Goal: Task Accomplishment & Management: Use online tool/utility

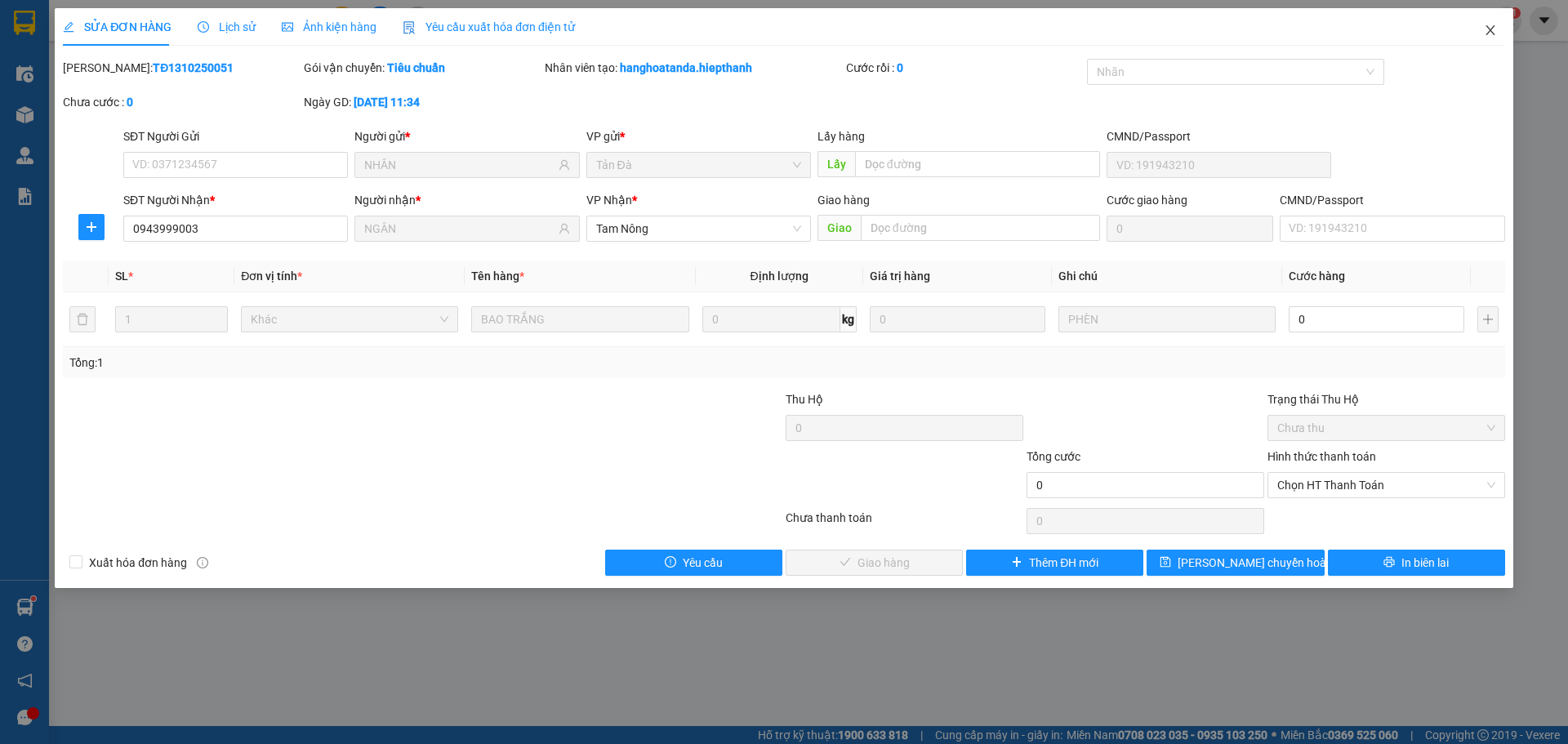
click at [1494, 29] on icon "close" at bounding box center [1491, 30] width 13 height 13
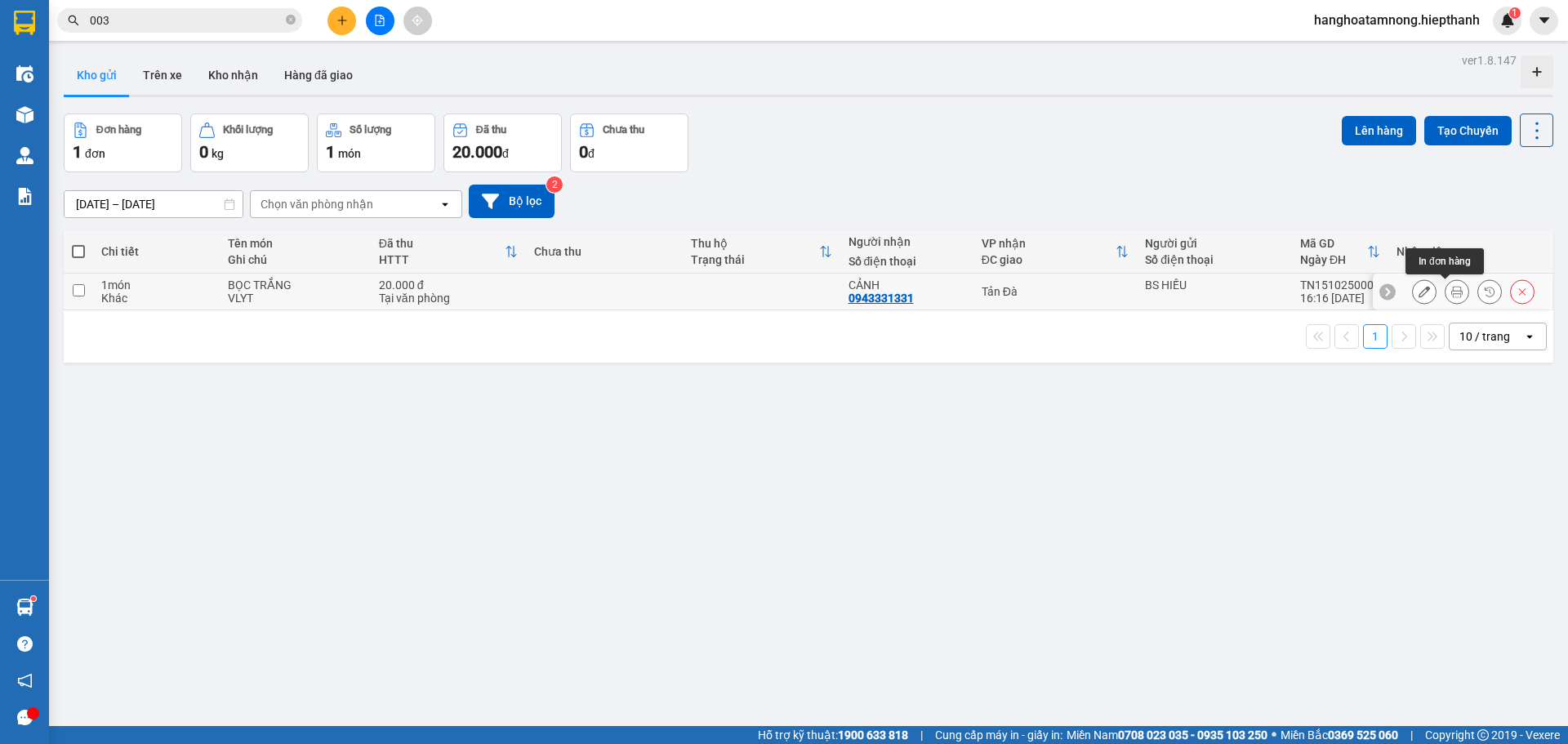
click at [1452, 289] on icon at bounding box center [1457, 292] width 11 height 11
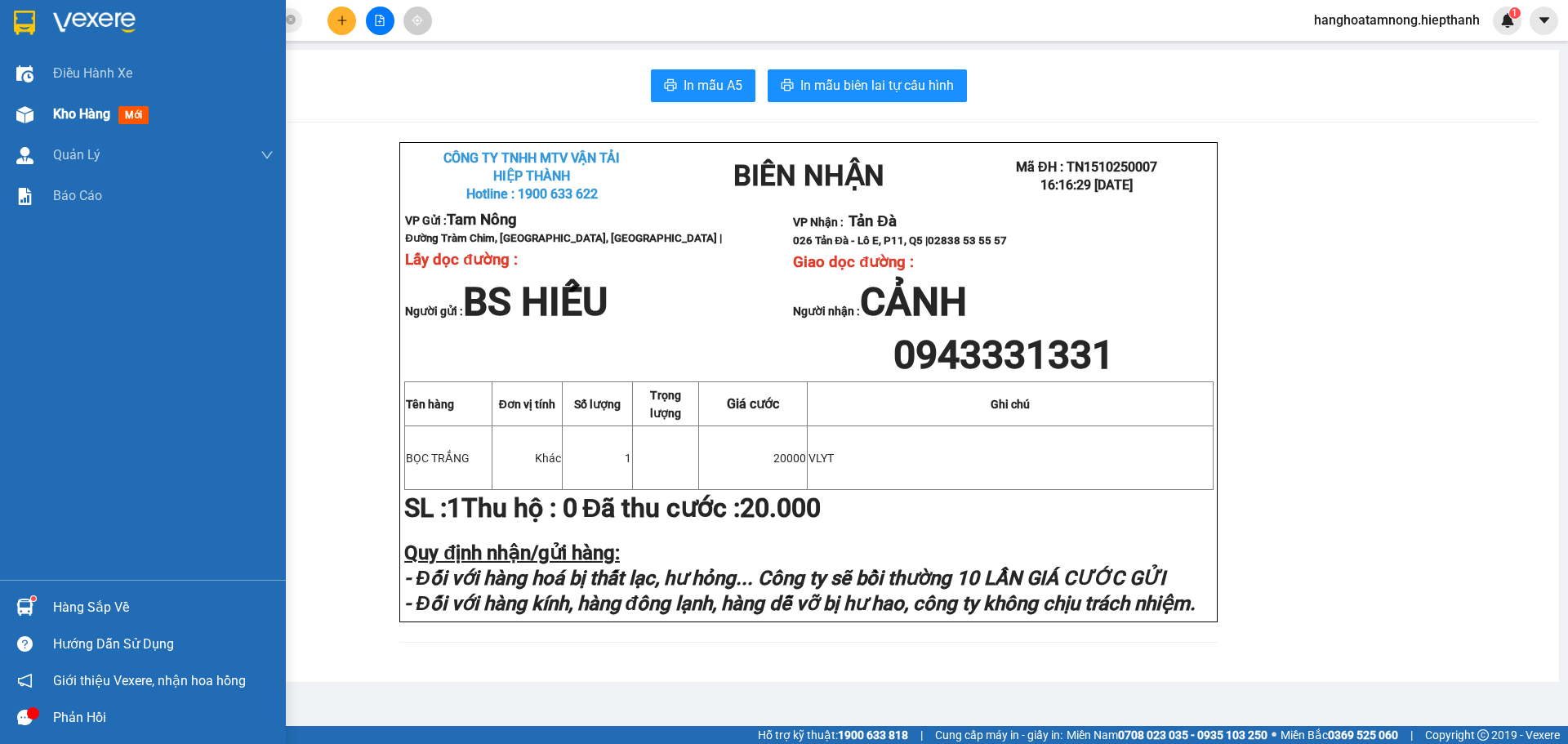
click at [41, 113] on div "Kho hàng mới" at bounding box center [143, 115] width 286 height 41
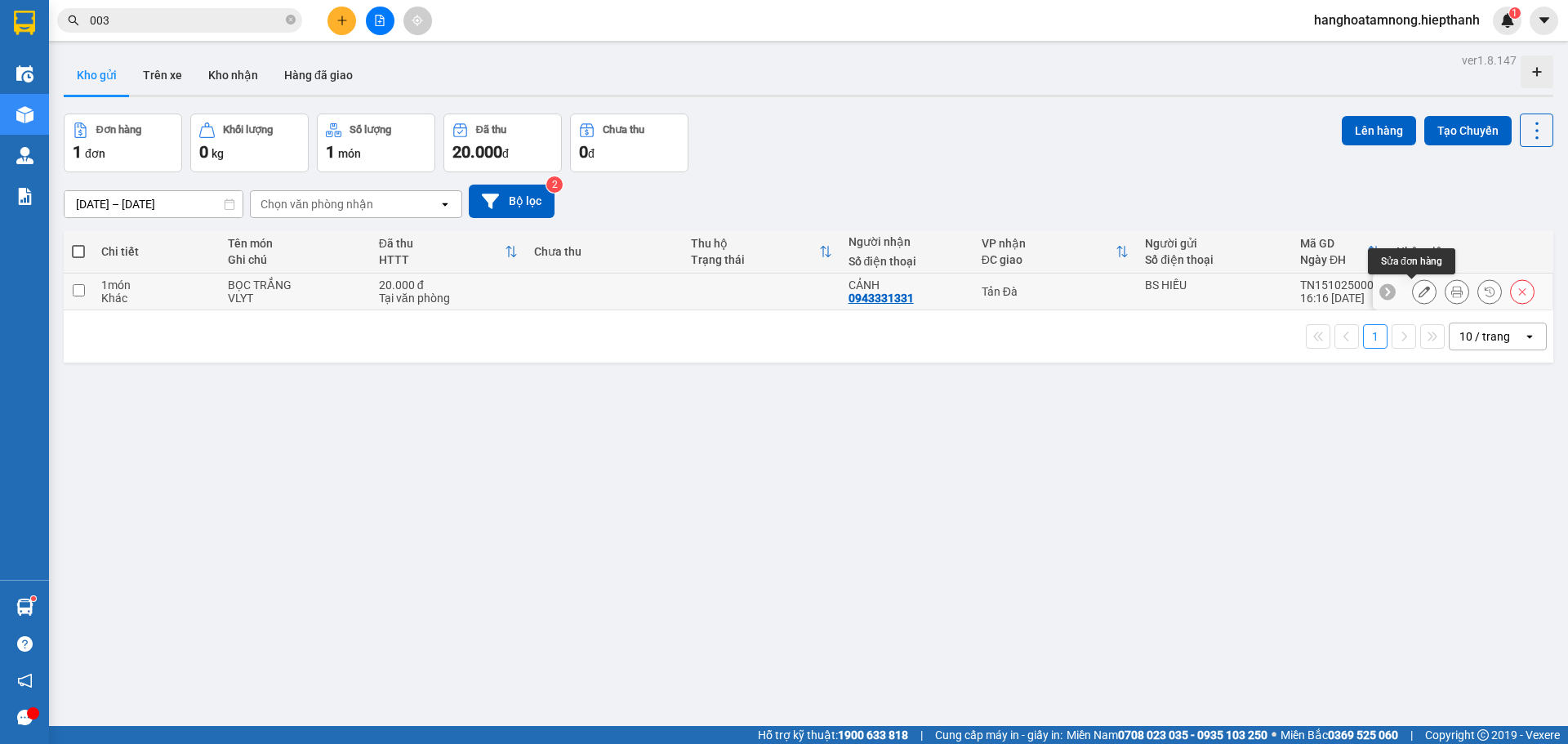
click at [1419, 296] on icon at bounding box center [1425, 292] width 11 height 11
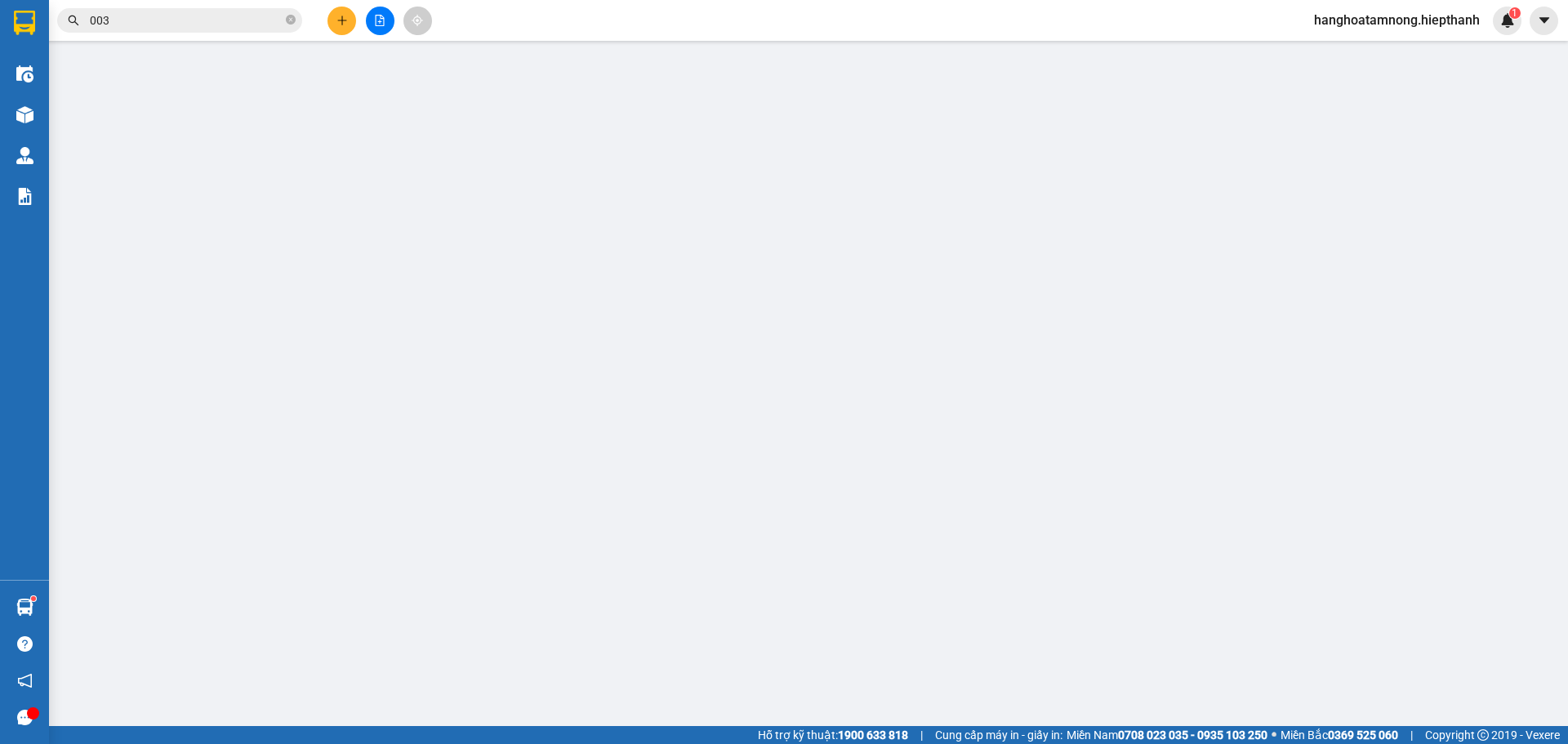
type input "0943331331"
type input "20.000"
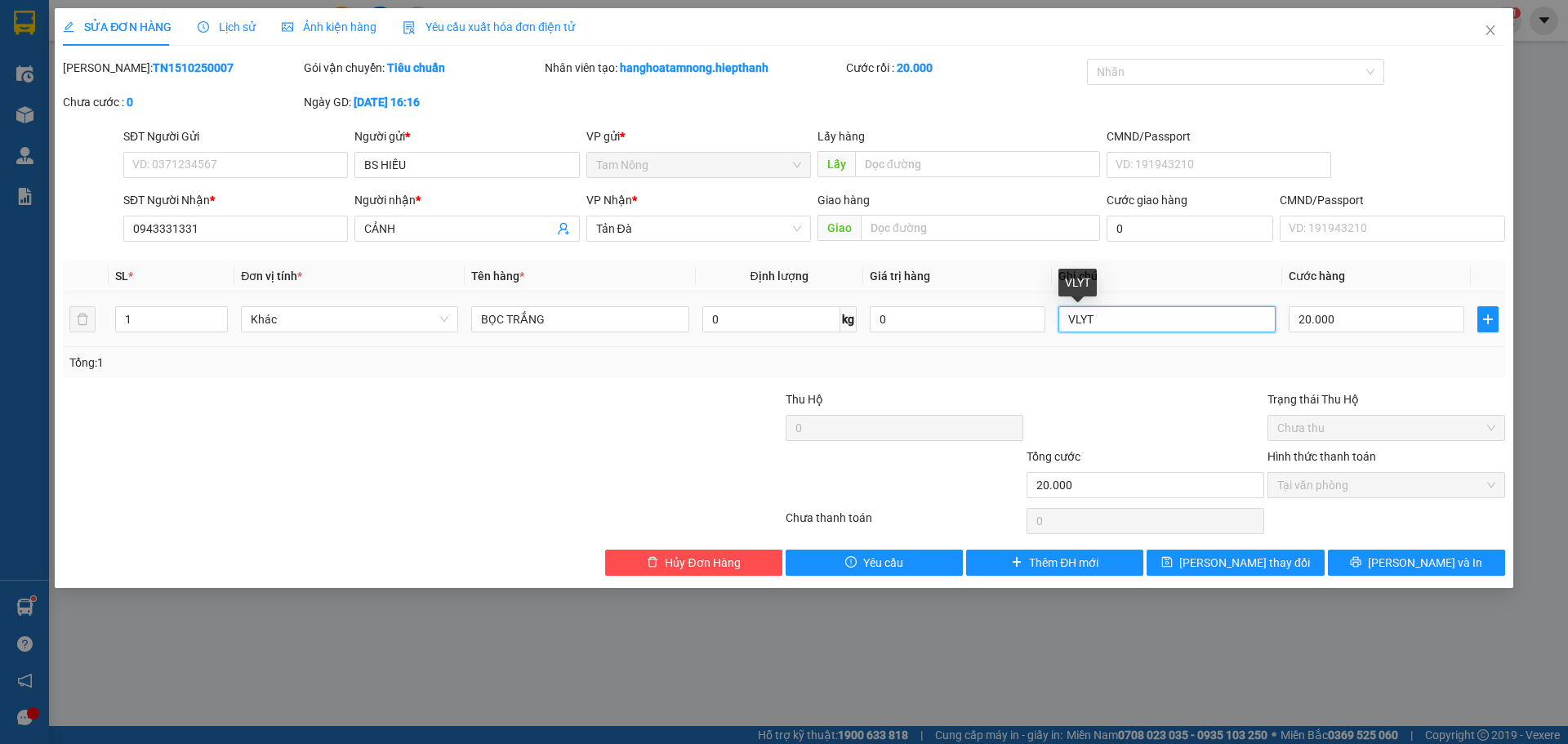
click at [1165, 324] on input "VLYT" at bounding box center [1166, 320] width 217 height 26
type input "DCYT"
click at [1251, 566] on span "[PERSON_NAME] thay đổi" at bounding box center [1244, 563] width 130 height 18
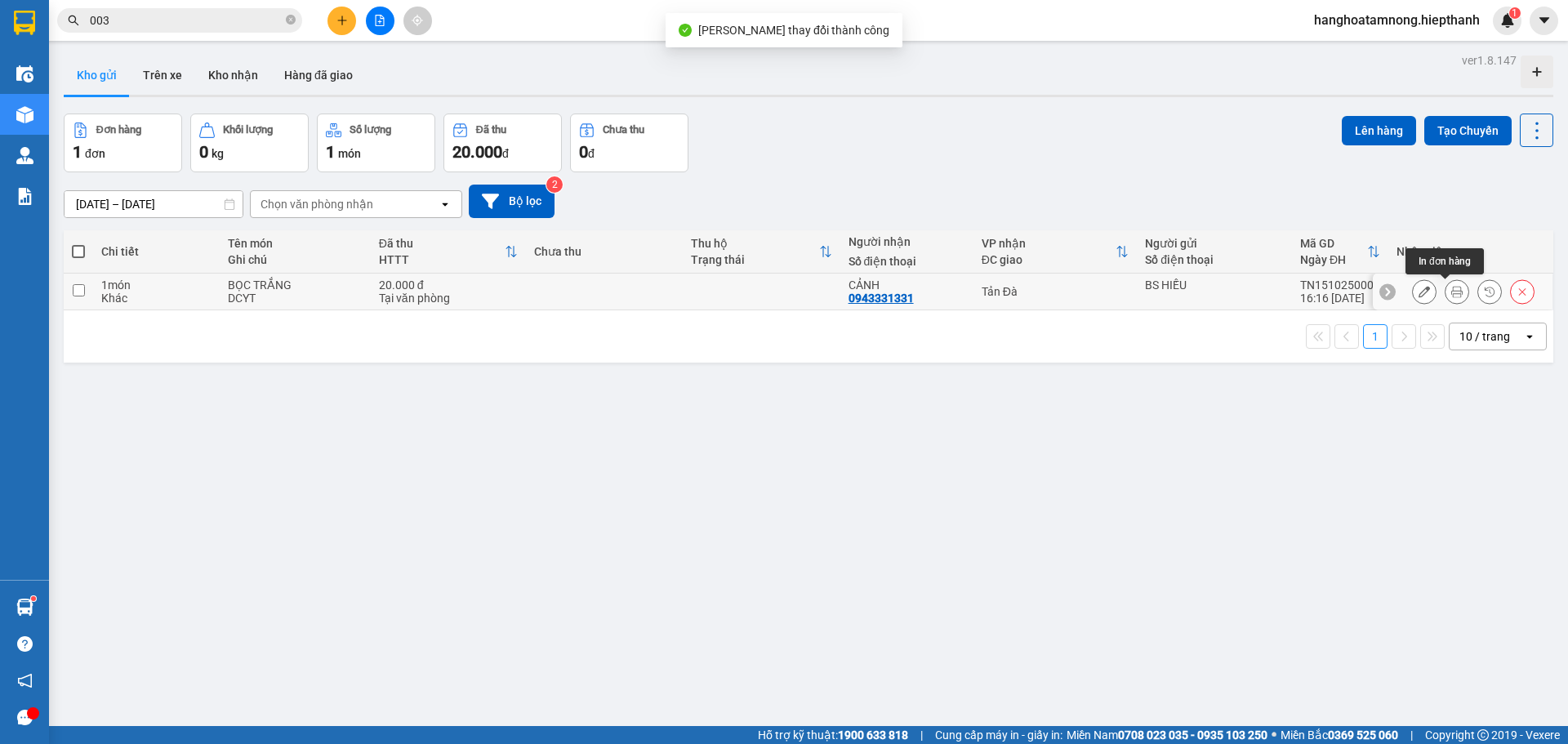
click at [1452, 294] on icon at bounding box center [1457, 292] width 11 height 11
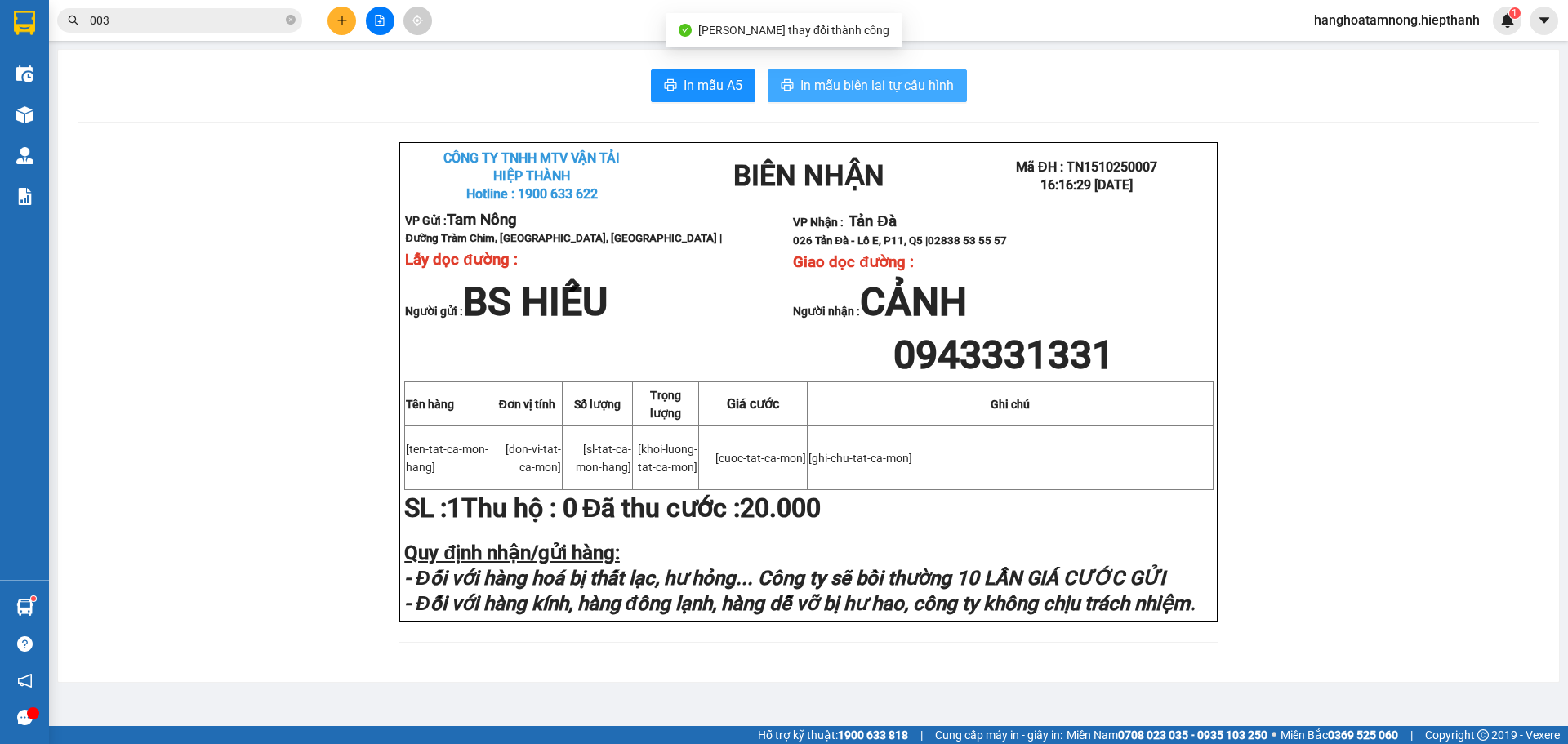
click at [868, 90] on span "In mẫu biên lai tự cấu hình" at bounding box center [877, 85] width 153 height 20
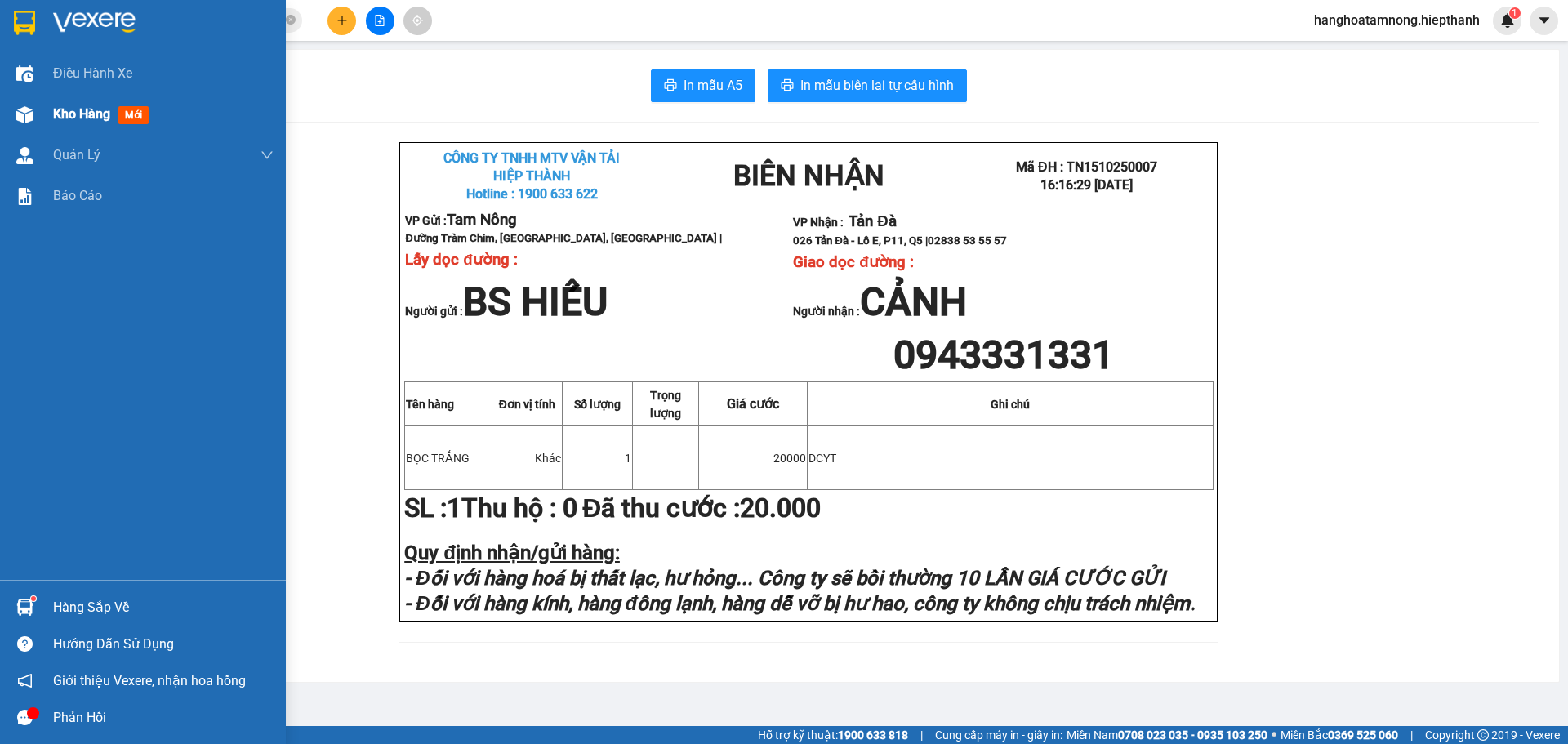
click at [70, 114] on span "Kho hàng" at bounding box center [82, 114] width 57 height 16
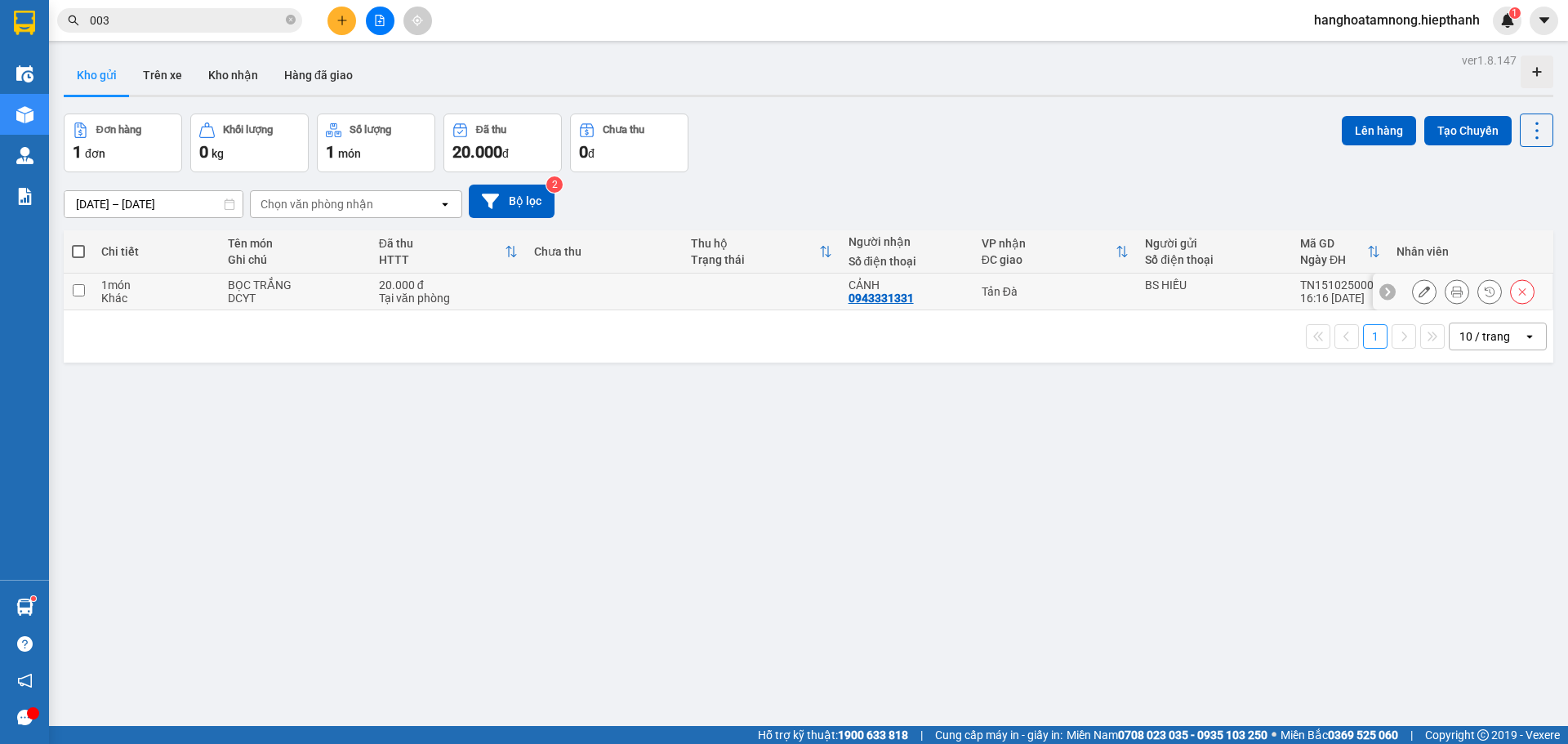
click at [1419, 295] on icon at bounding box center [1425, 292] width 11 height 11
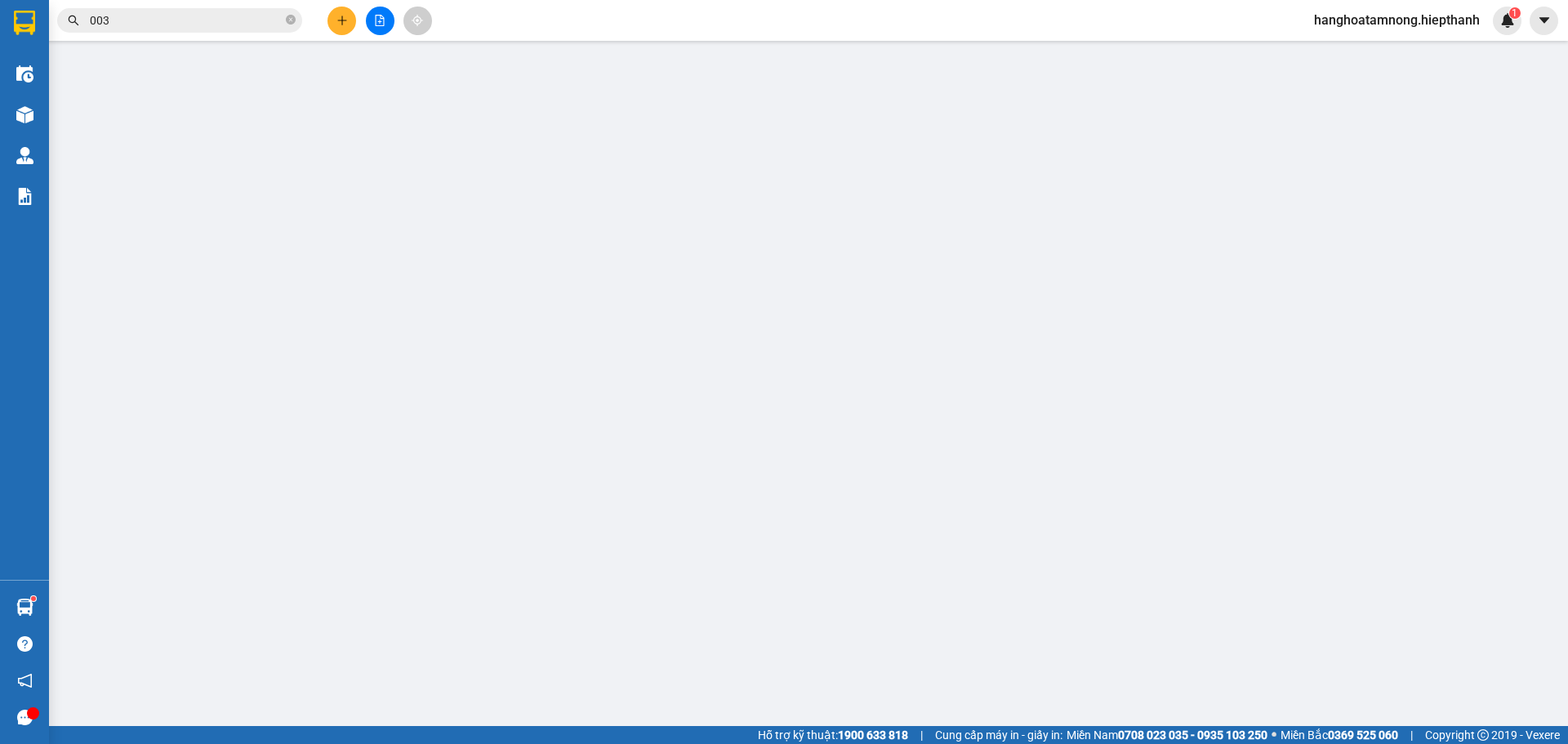
type input "0943331331"
type input "20.000"
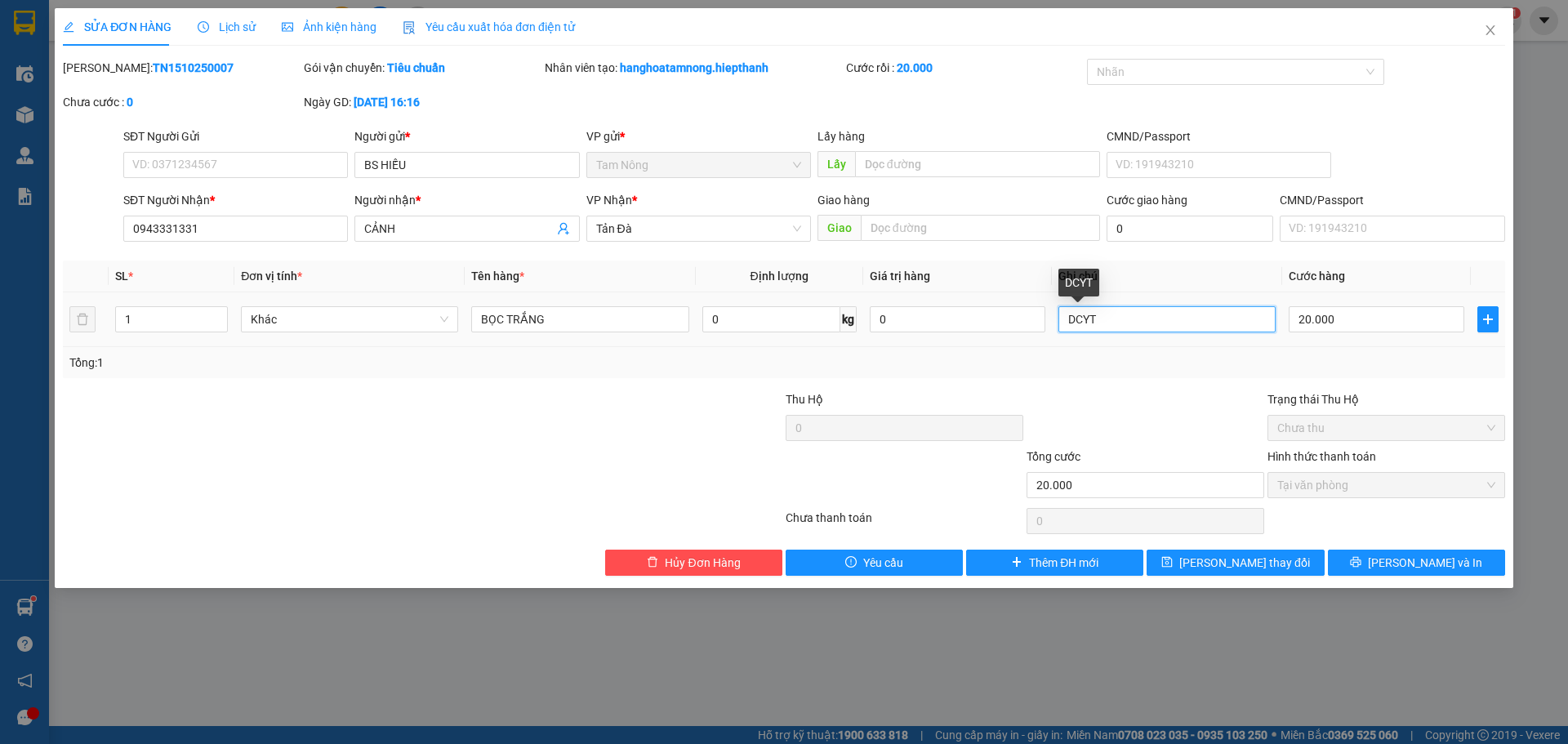
click at [1079, 317] on input "DCYT" at bounding box center [1166, 320] width 217 height 26
type input "VLYT"
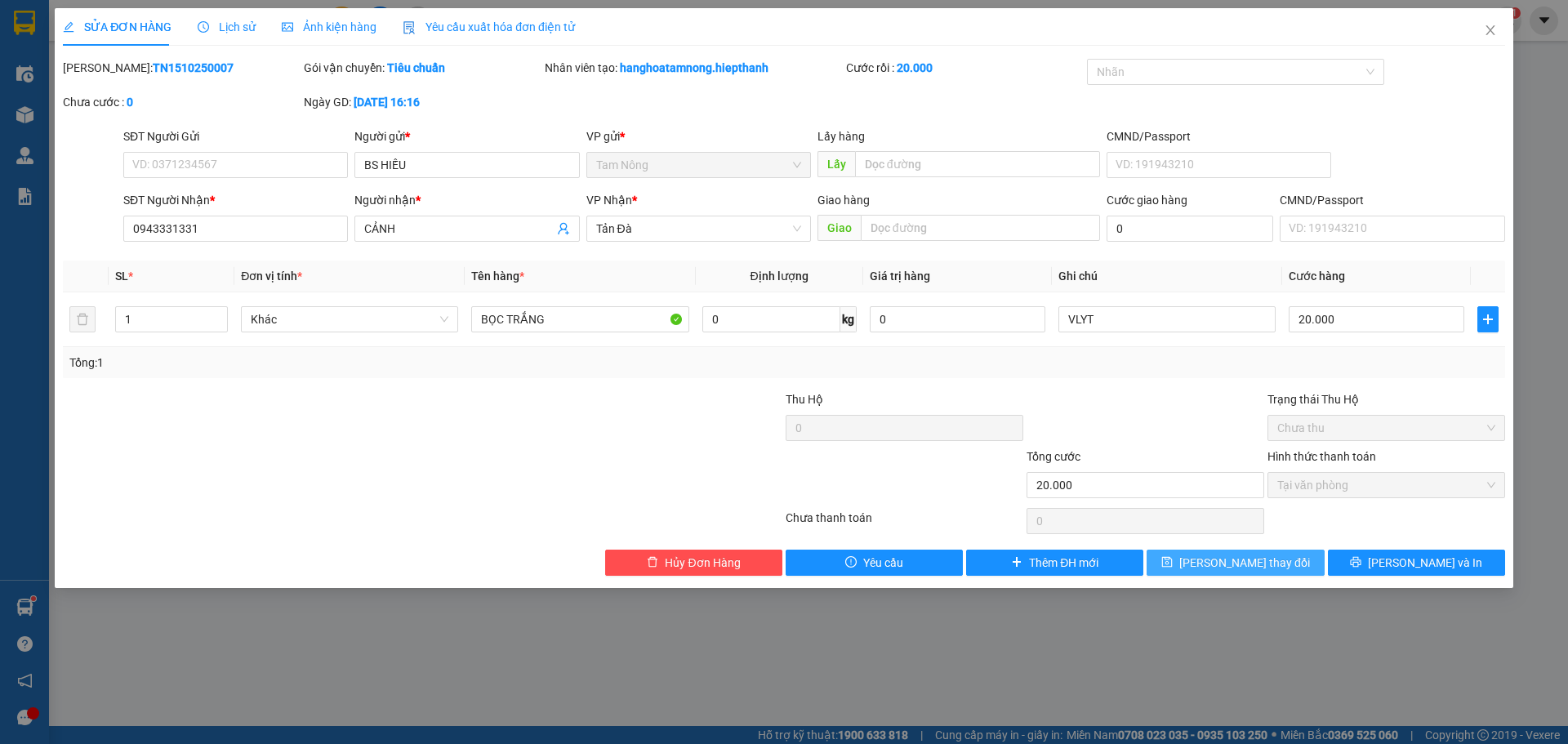
drag, startPoint x: 1276, startPoint y: 566, endPoint x: 1261, endPoint y: 567, distance: 15.0
click at [1276, 566] on span "[PERSON_NAME] thay đổi" at bounding box center [1244, 563] width 130 height 18
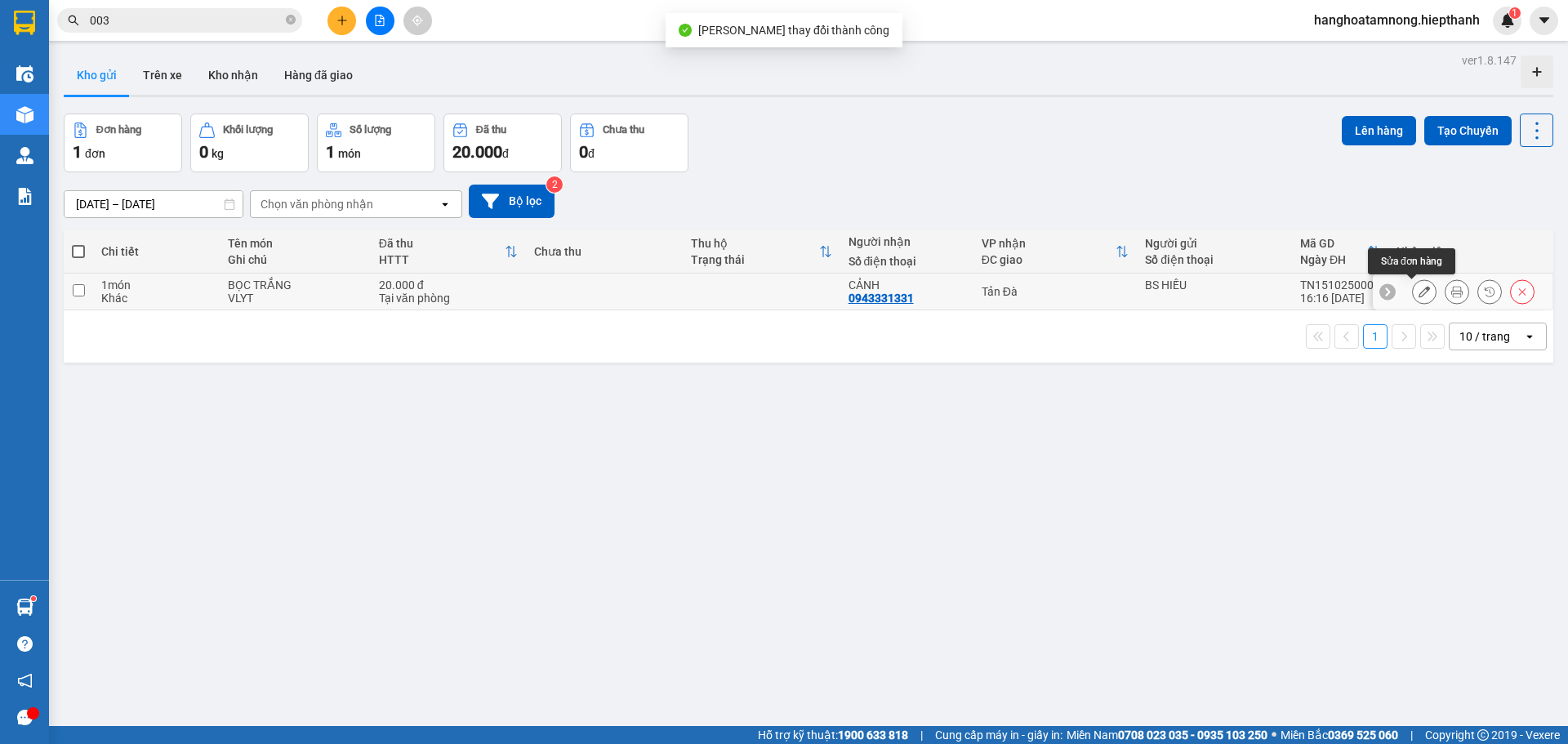
click at [1446, 289] on button at bounding box center [1457, 292] width 23 height 29
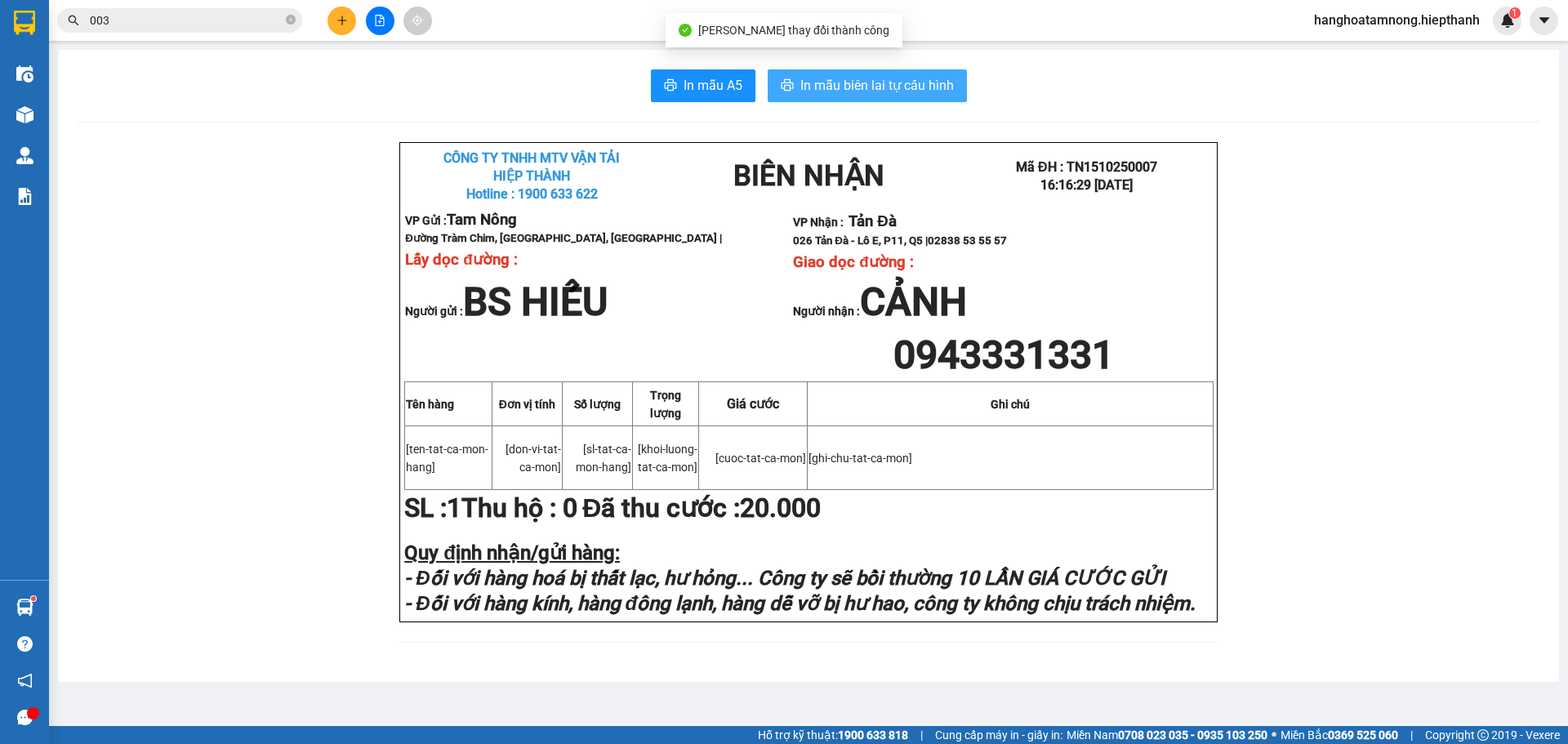
click at [923, 93] on span "In mẫu biên lai tự cấu hình" at bounding box center [877, 85] width 153 height 20
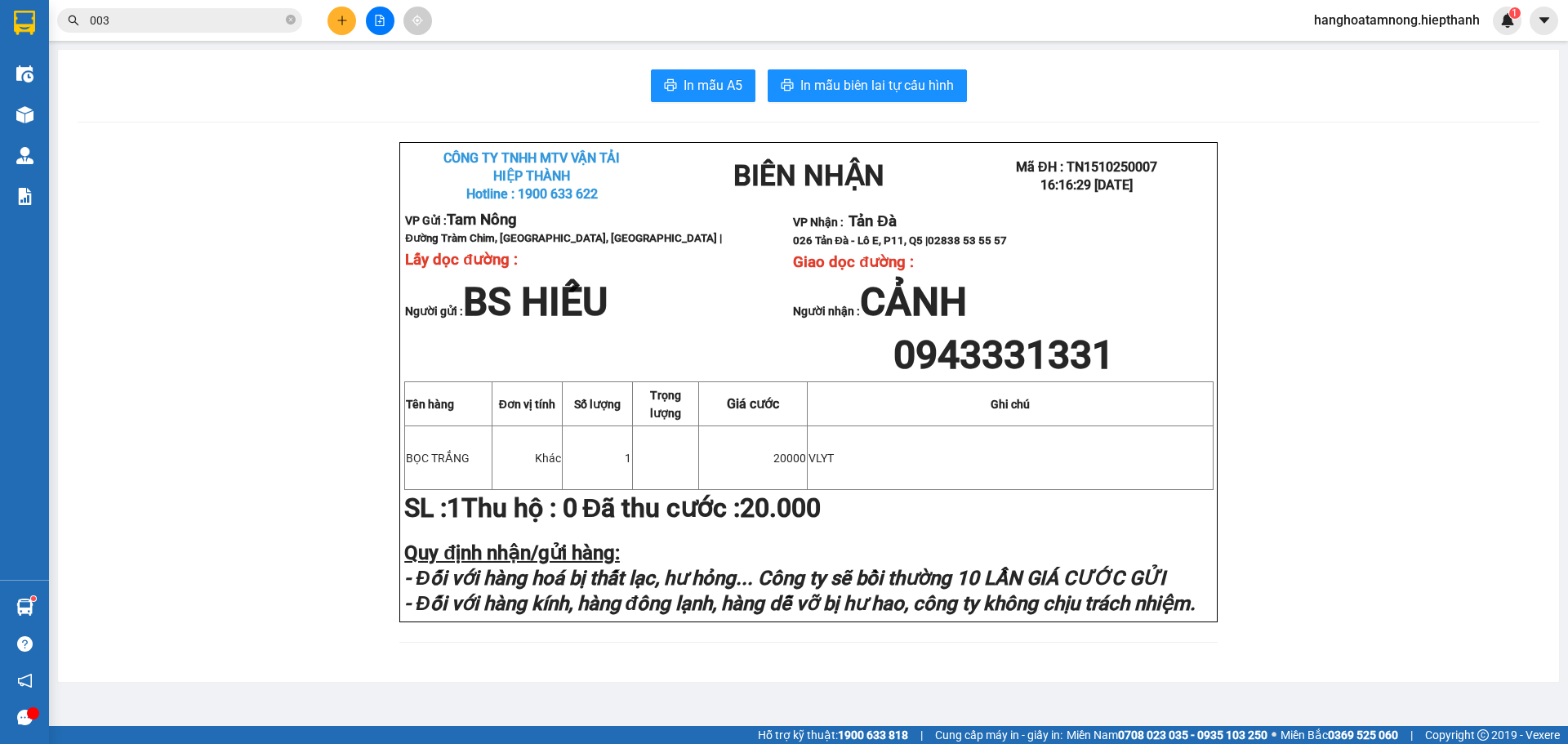
scroll to position [193, 0]
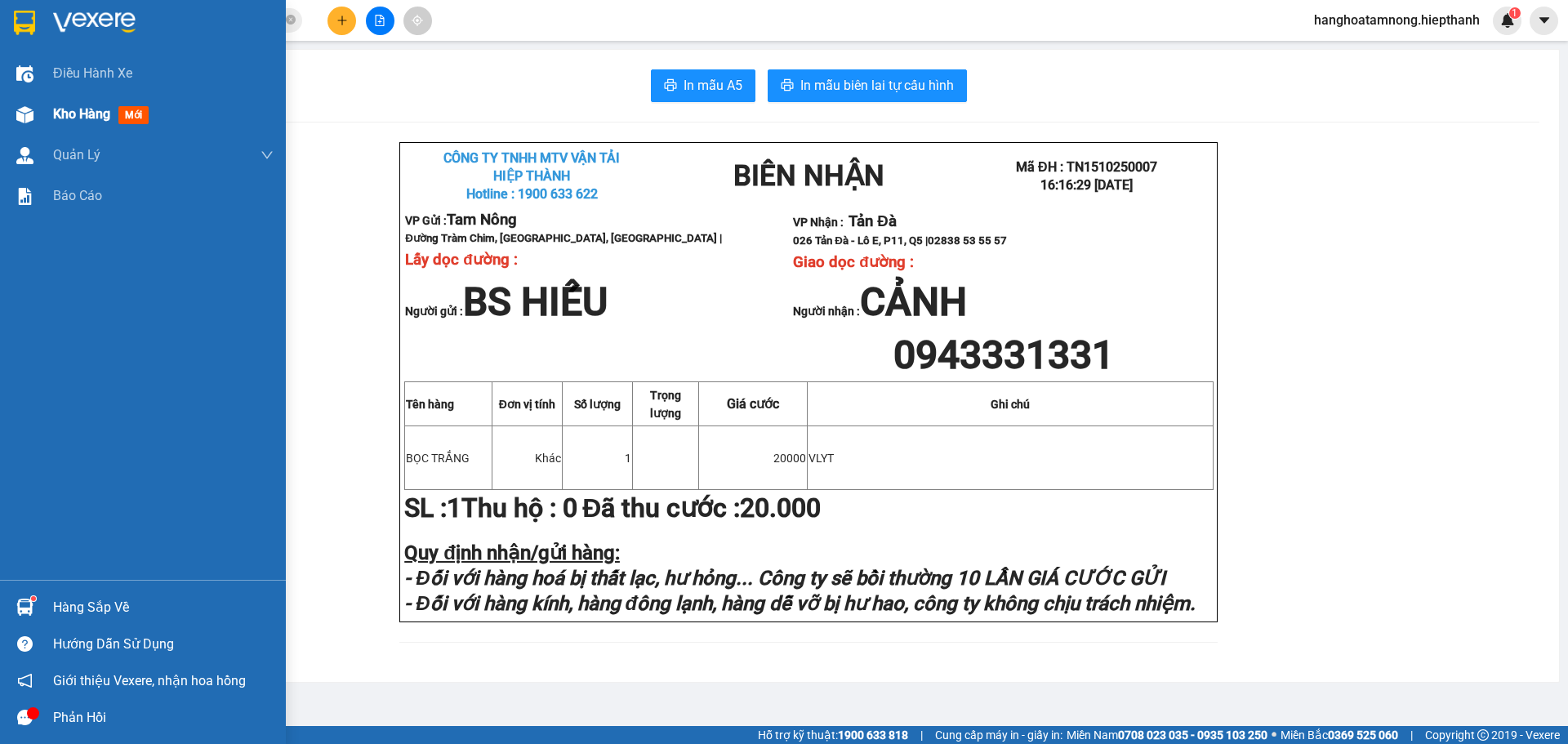
click at [49, 105] on div "Kho hàng mới" at bounding box center [143, 115] width 286 height 41
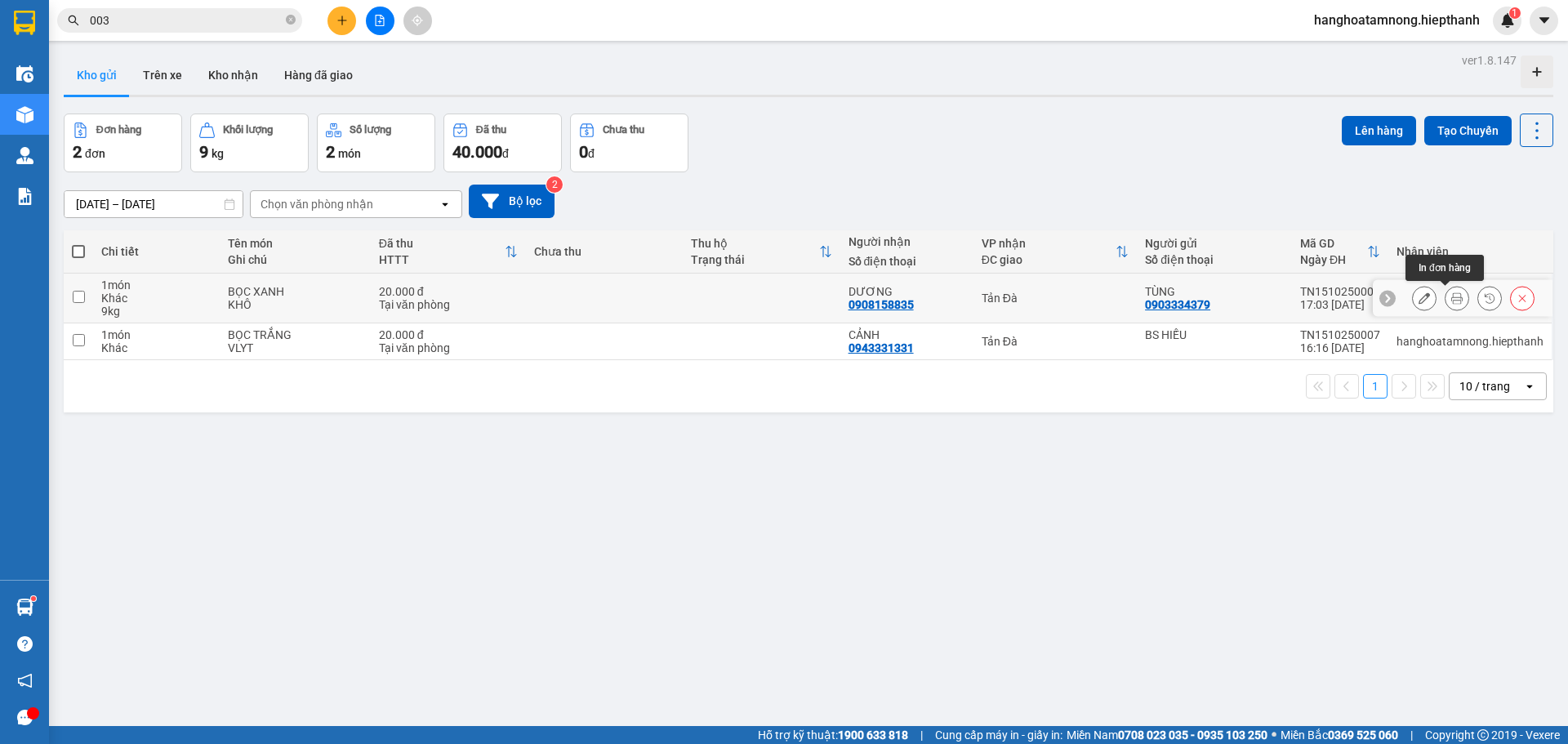
click at [1452, 298] on icon at bounding box center [1457, 298] width 11 height 11
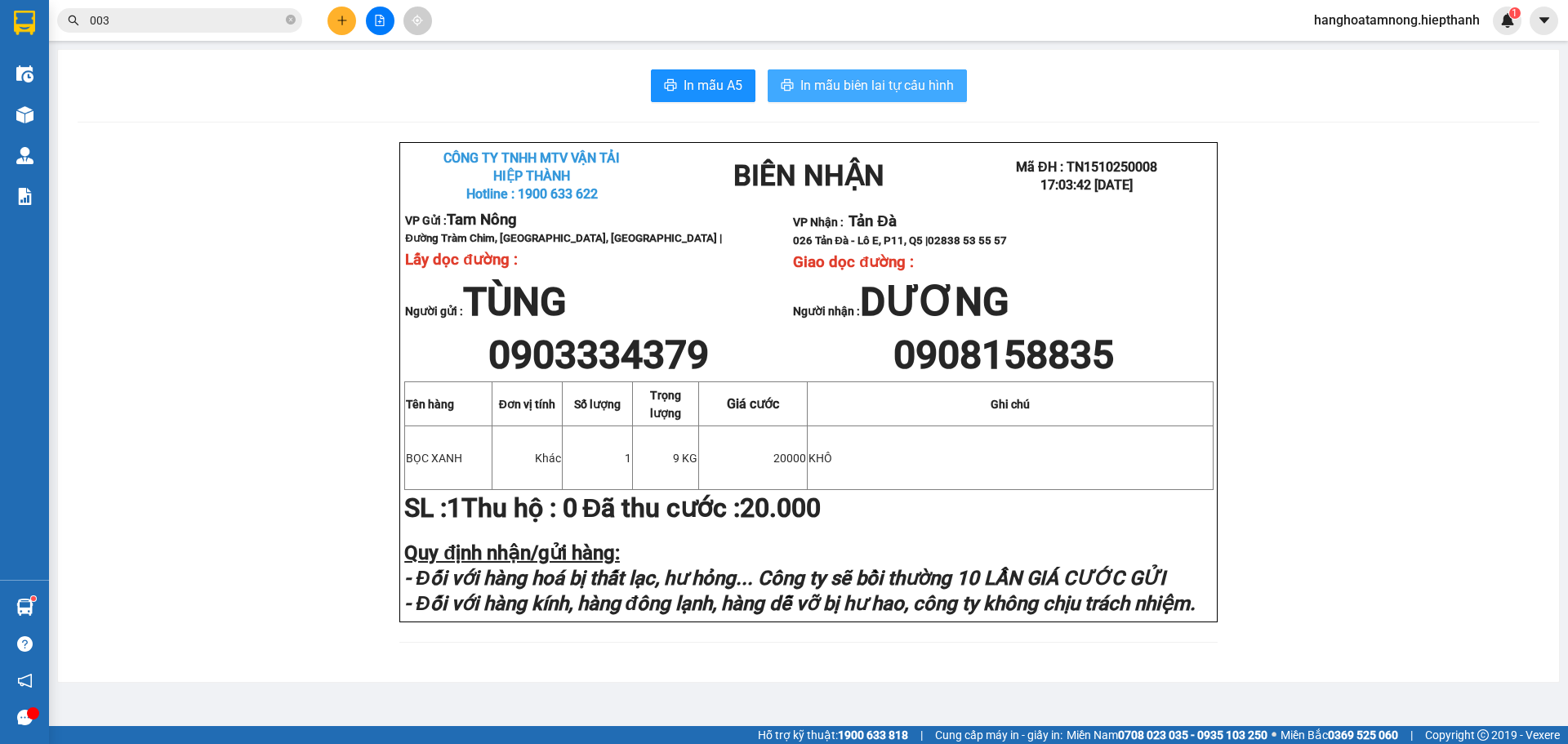
click at [868, 91] on span "In mẫu biên lai tự cấu hình" at bounding box center [877, 85] width 153 height 20
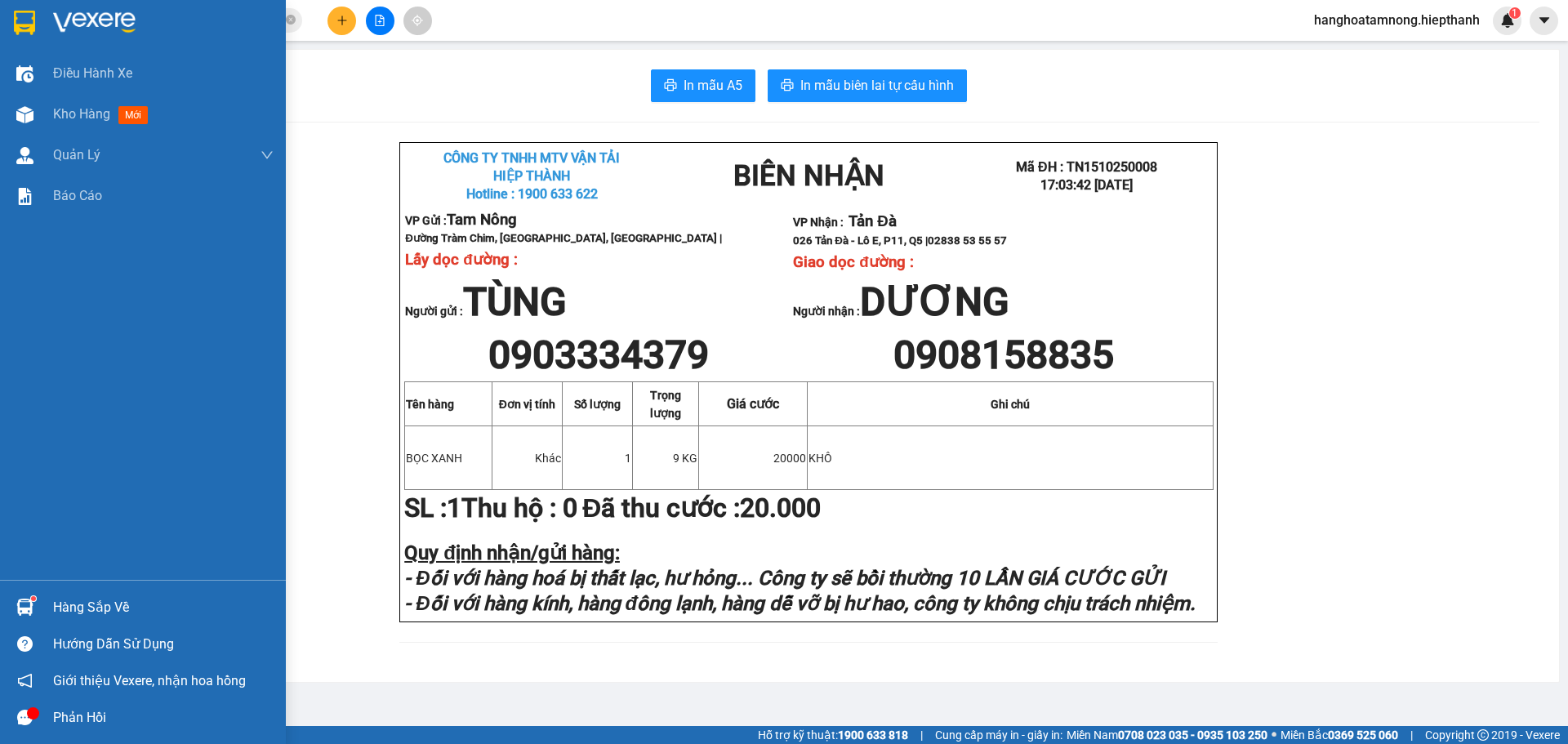
drag, startPoint x: 93, startPoint y: 12, endPoint x: 102, endPoint y: 4, distance: 12.0
click at [93, 12] on img at bounding box center [94, 23] width 83 height 25
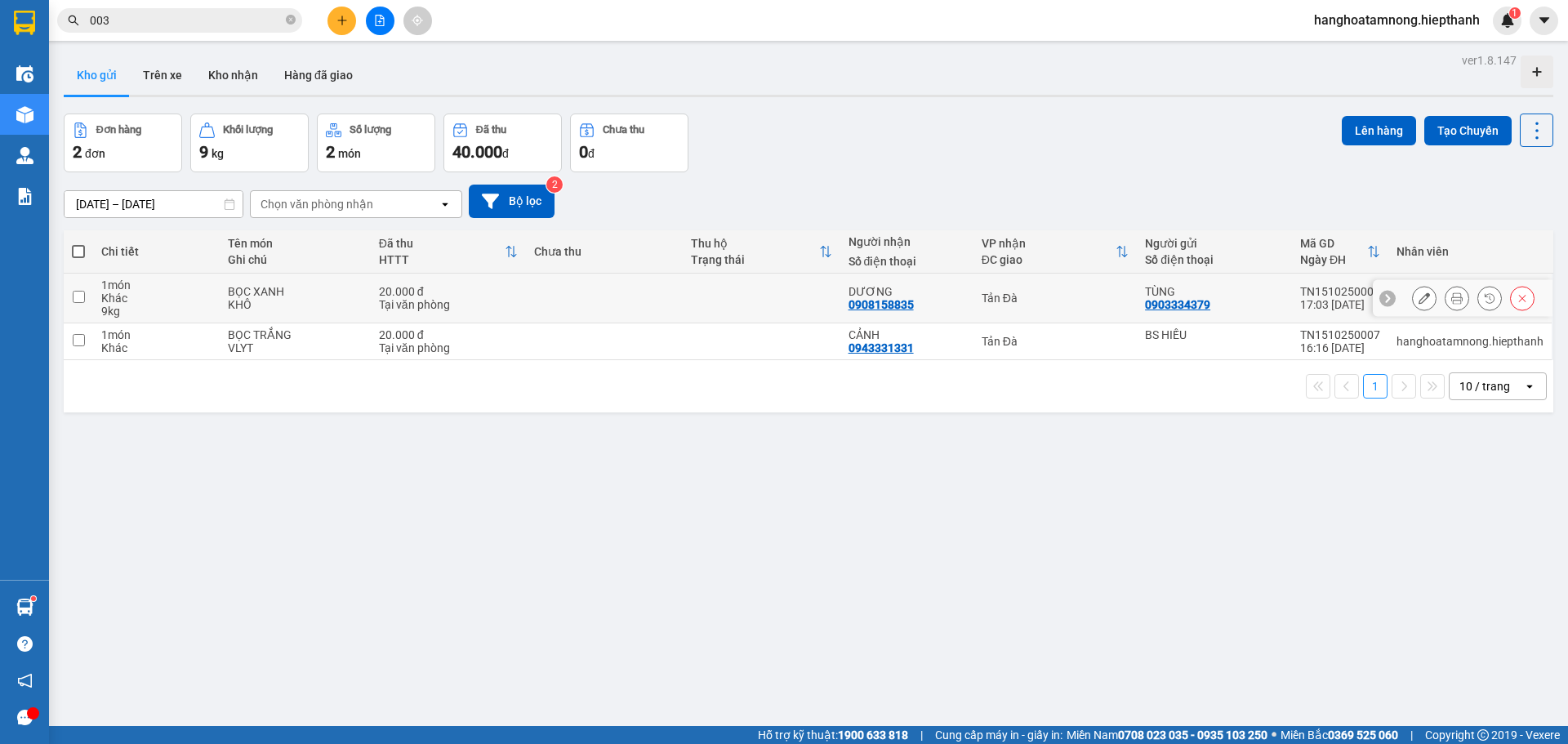
click at [1452, 297] on icon at bounding box center [1457, 298] width 11 height 11
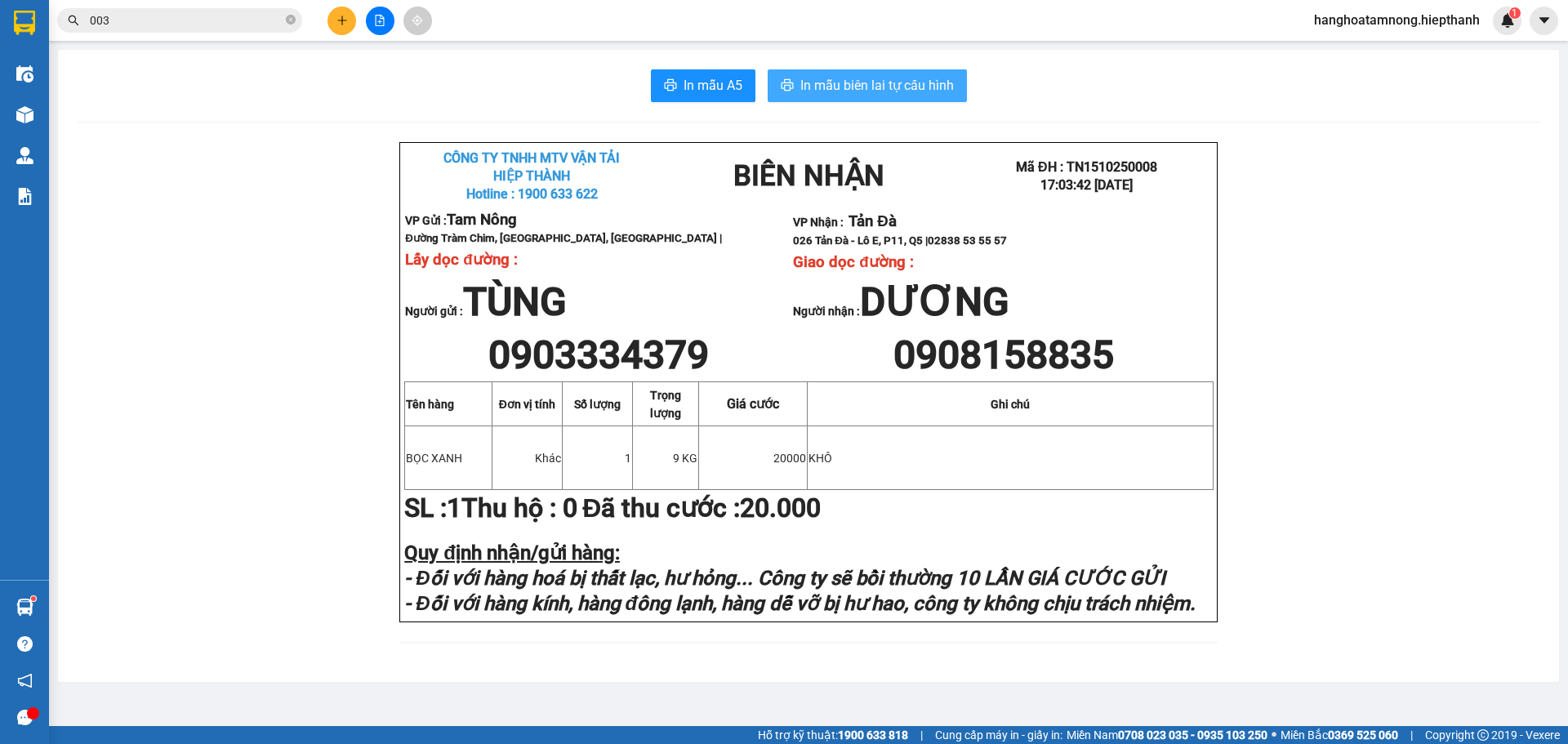
click at [831, 90] on span "In mẫu biên lai tự cấu hình" at bounding box center [877, 85] width 153 height 20
